Goal: Task Accomplishment & Management: Use online tool/utility

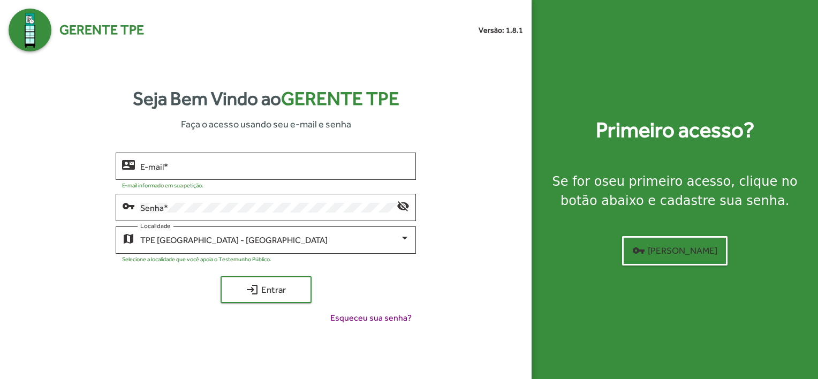
click at [157, 182] on mat-hint "E-mail informado em sua petição." at bounding box center [162, 185] width 81 height 6
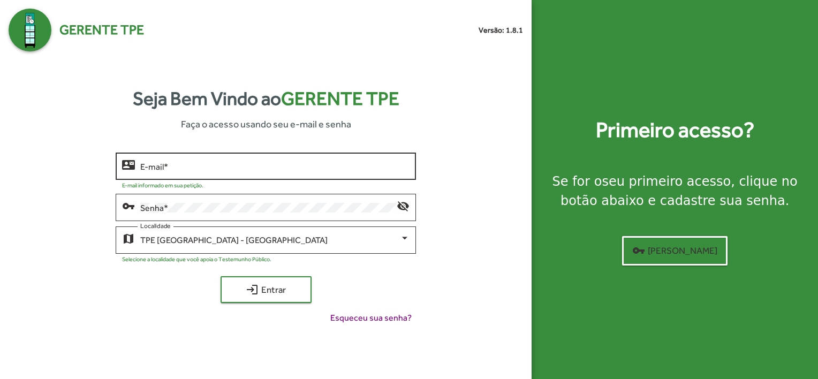
click at [157, 174] on div "E-mail *" at bounding box center [274, 164] width 269 height 29
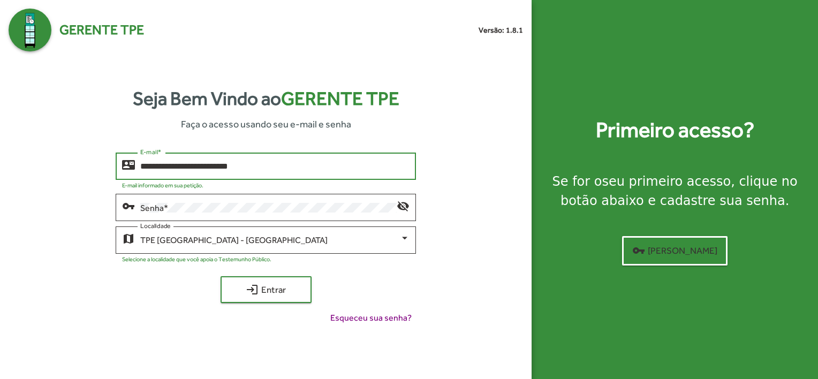
type input "**********"
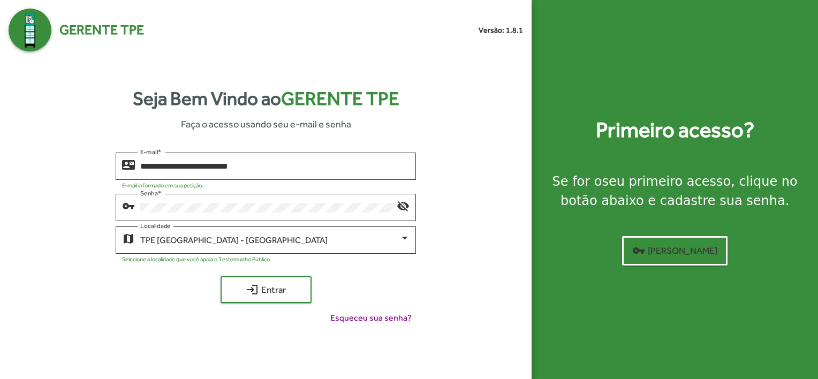
click at [100, 228] on div "**********" at bounding box center [266, 243] width 515 height 180
click at [260, 284] on span "login Entrar" at bounding box center [266, 289] width 72 height 19
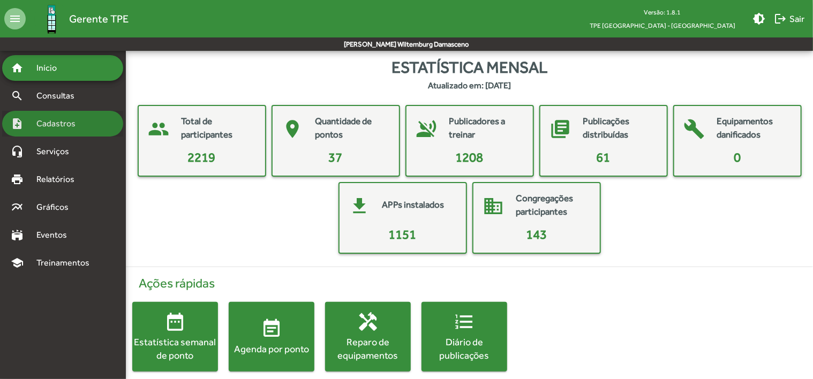
click at [57, 123] on span "Cadastros" at bounding box center [59, 123] width 59 height 13
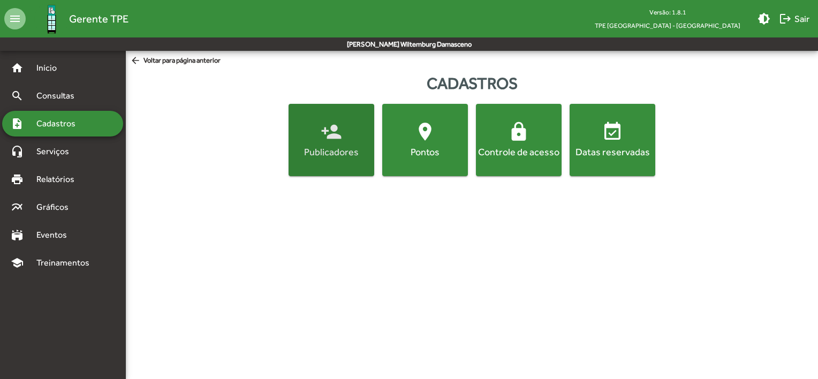
click at [312, 152] on div "Publicadores" at bounding box center [331, 151] width 81 height 13
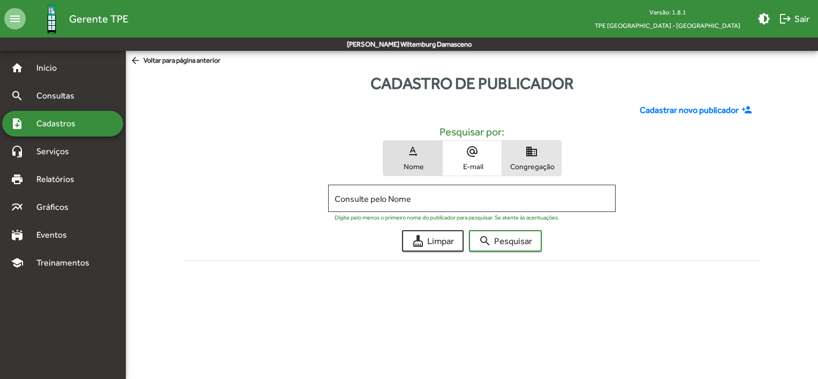
click at [531, 154] on mat-icon "domain" at bounding box center [531, 151] width 13 height 13
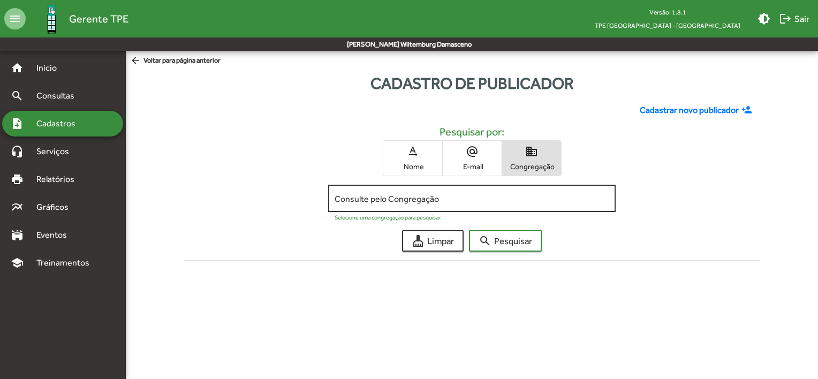
click at [380, 192] on div "Consulte pelo Congregação" at bounding box center [472, 197] width 275 height 29
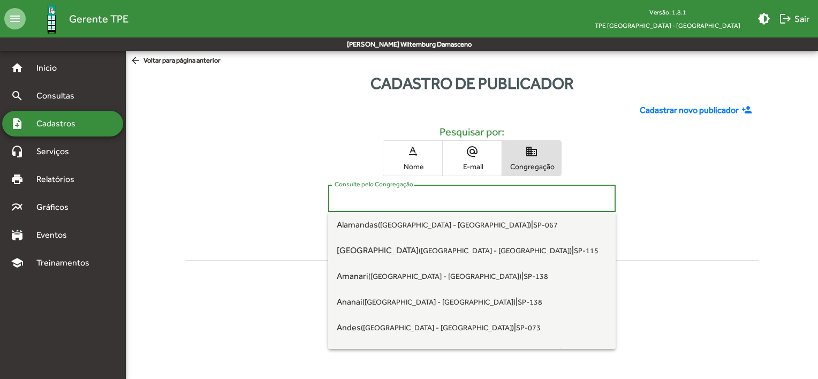
click at [374, 199] on input "Consulte pelo Congregação" at bounding box center [472, 199] width 275 height 10
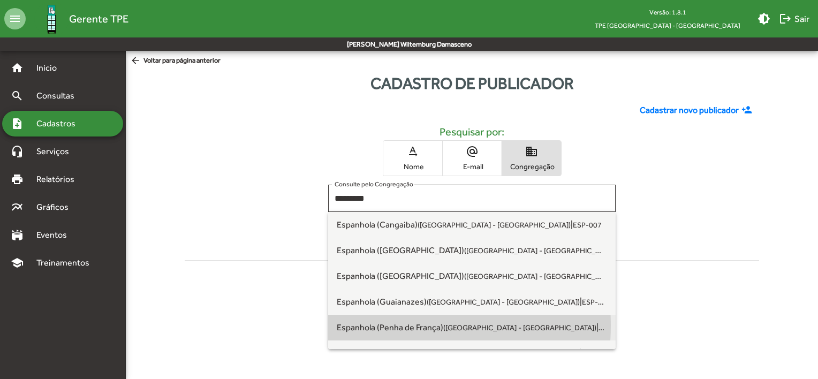
click at [375, 326] on span "Espanhola (Penha de França) ([GEOGRAPHIC_DATA] - [GEOGRAPHIC_DATA])" at bounding box center [467, 327] width 260 height 10
type input "**********"
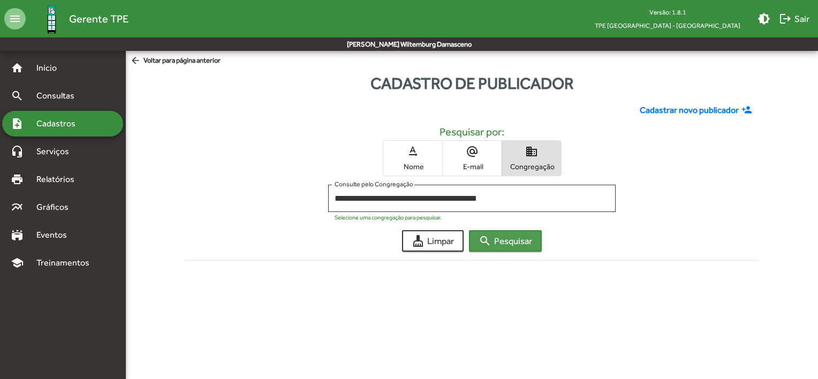
click at [496, 234] on span "search Pesquisar" at bounding box center [506, 240] width 54 height 19
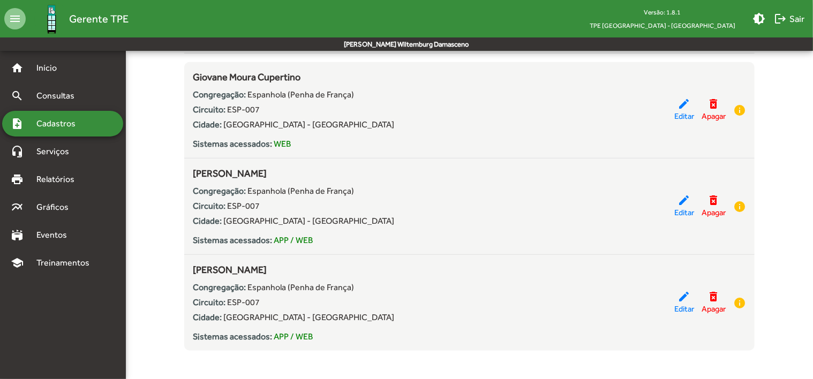
scroll to position [212, 0]
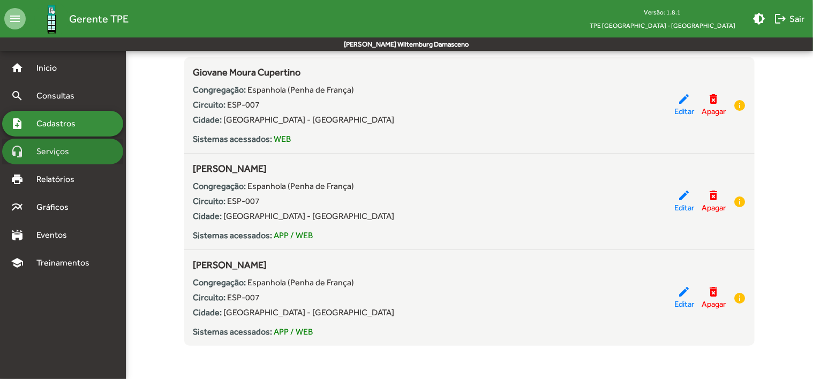
click at [51, 150] on span "Serviços" at bounding box center [57, 151] width 54 height 13
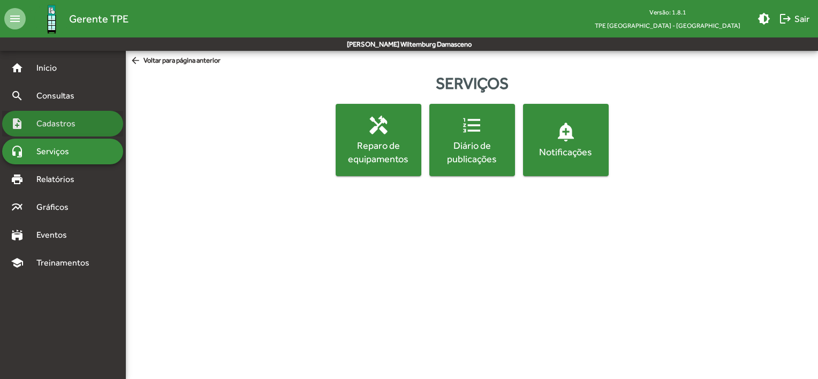
click at [49, 129] on span "Cadastros" at bounding box center [59, 123] width 59 height 13
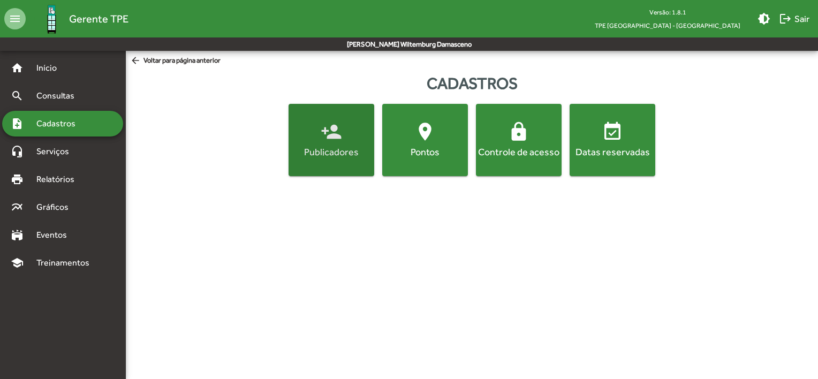
click at [326, 135] on mat-icon "person_add" at bounding box center [331, 131] width 21 height 21
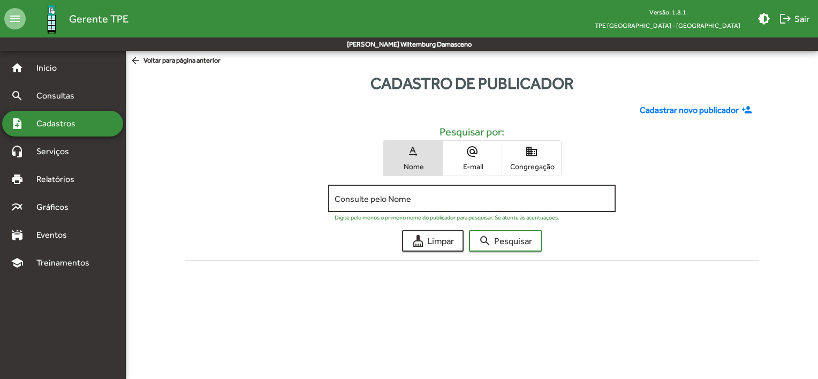
drag, startPoint x: 405, startPoint y: 186, endPoint x: 401, endPoint y: 200, distance: 14.6
click at [401, 200] on div "Consulte pelo Nome" at bounding box center [472, 197] width 275 height 29
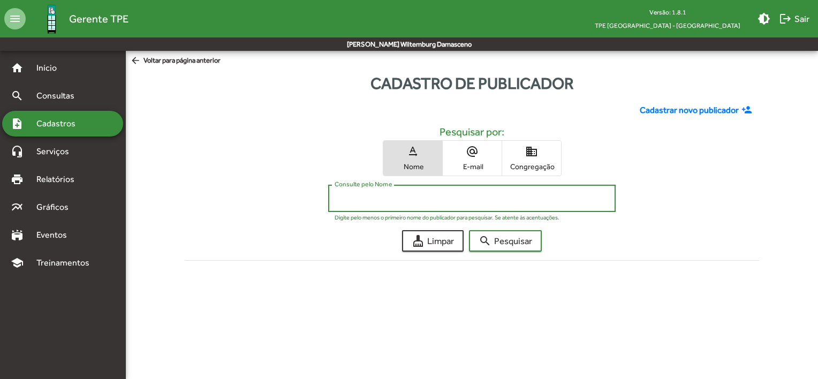
click at [401, 200] on input "Consulte pelo Nome" at bounding box center [472, 199] width 275 height 10
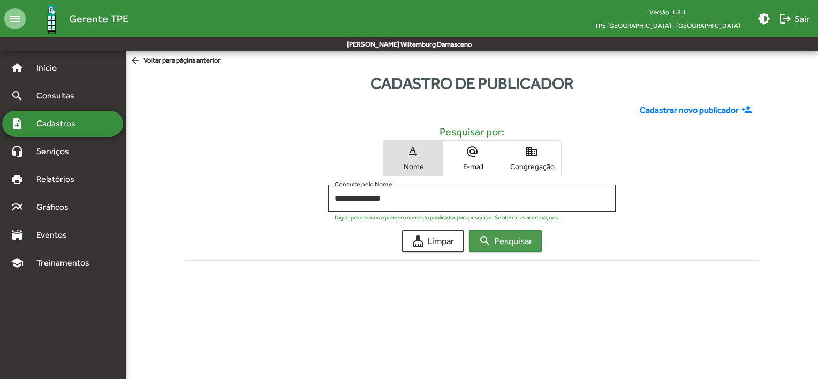
click at [491, 241] on mat-icon "search" at bounding box center [485, 241] width 13 height 13
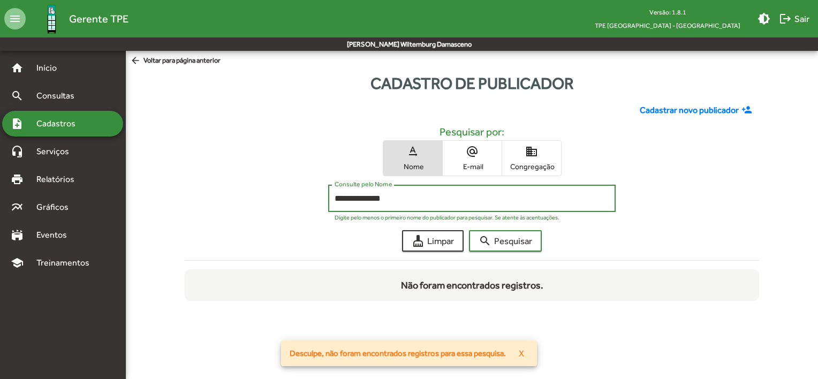
click at [442, 196] on input "**********" at bounding box center [472, 199] width 275 height 10
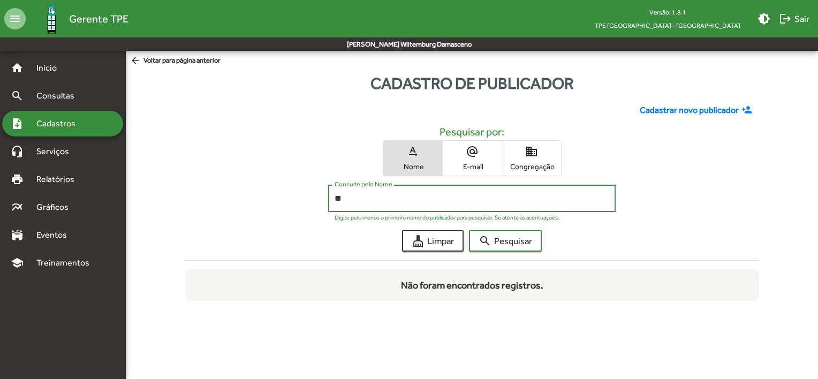
type input "*"
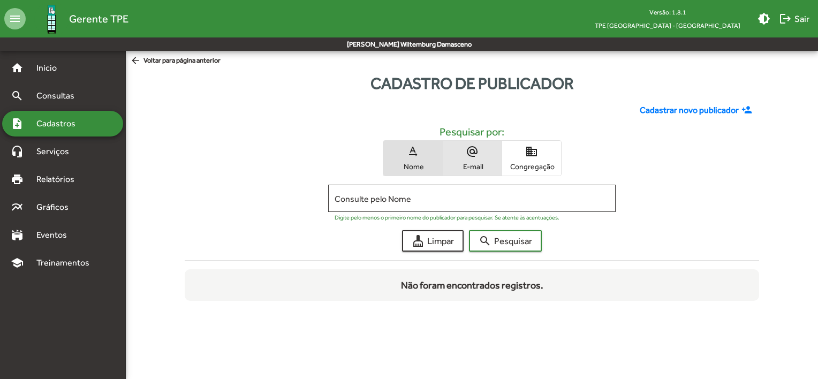
click at [479, 154] on span "alternate_email E-mail" at bounding box center [472, 158] width 59 height 35
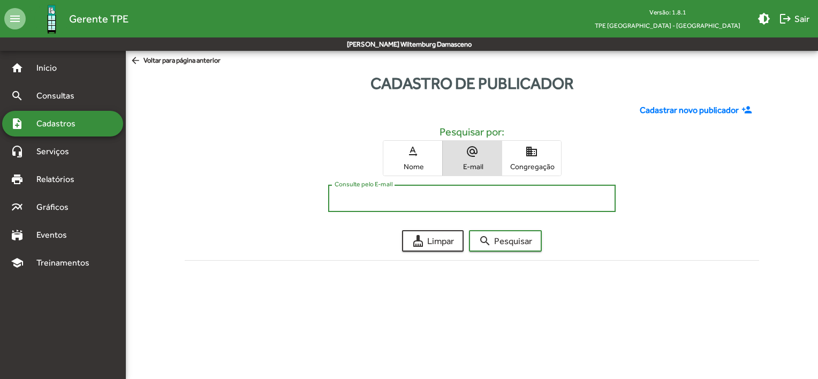
click at [428, 202] on input "Consulte pelo E-mail" at bounding box center [472, 199] width 275 height 10
type input "*"
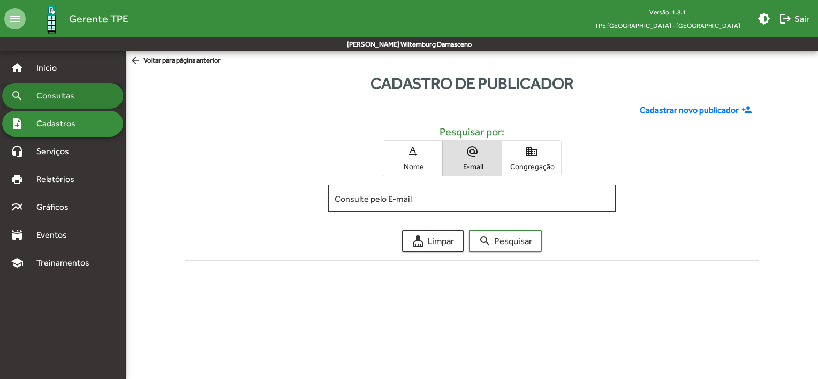
click at [49, 92] on span "Consultas" at bounding box center [59, 95] width 58 height 13
